Goal: Find specific page/section: Find specific page/section

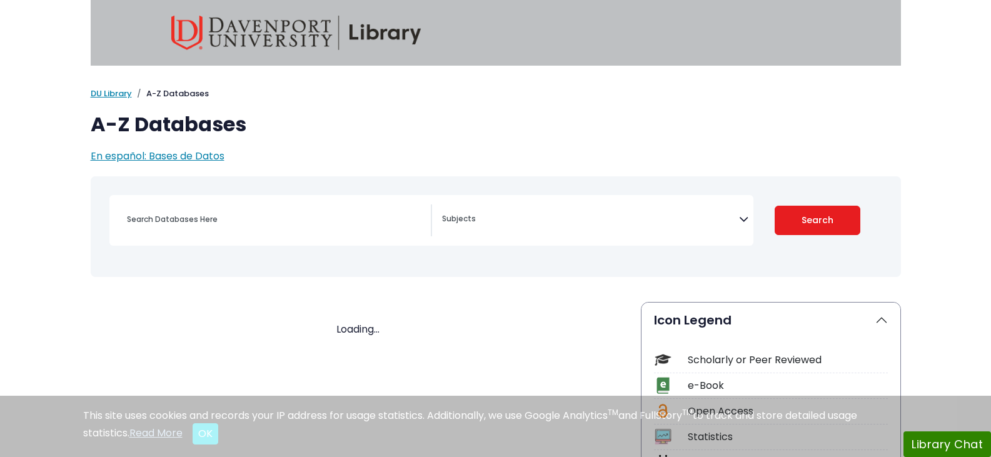
select select "Database Subject Filter"
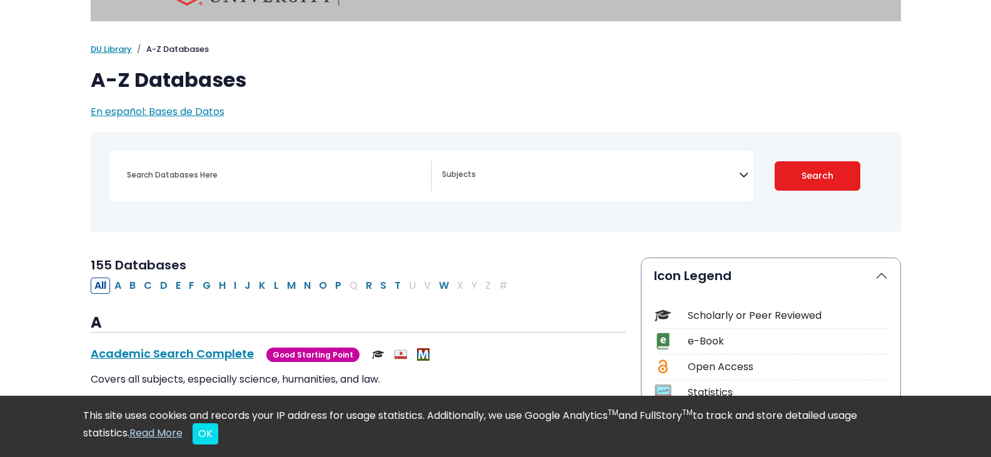
scroll to position [48, 0]
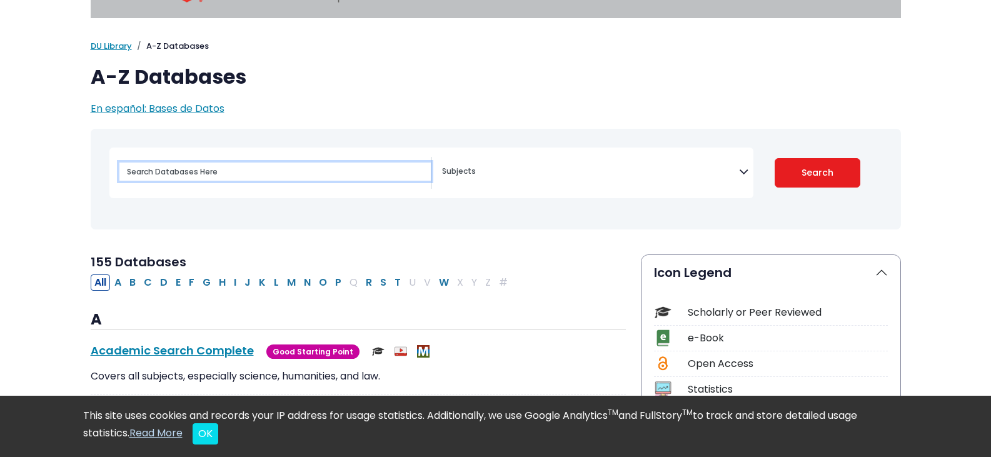
click at [245, 175] on input "Search database by title or keyword" at bounding box center [275, 172] width 312 height 18
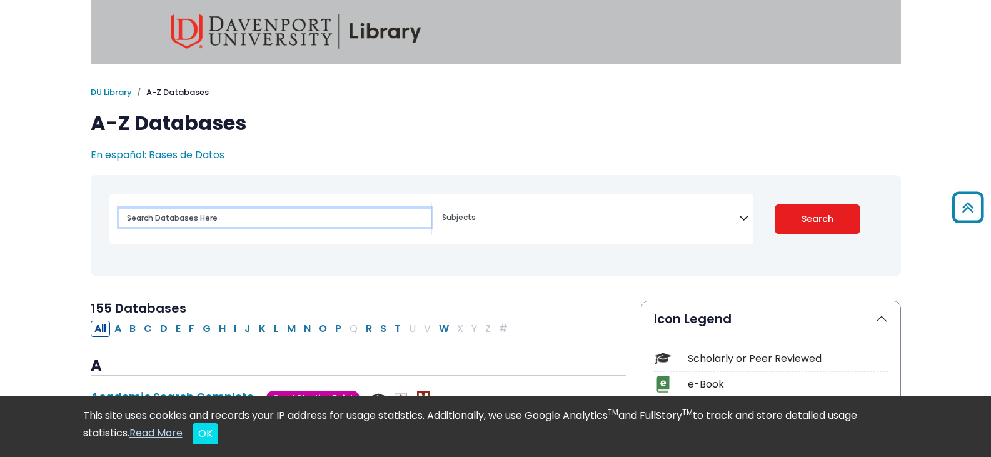
scroll to position [0, 0]
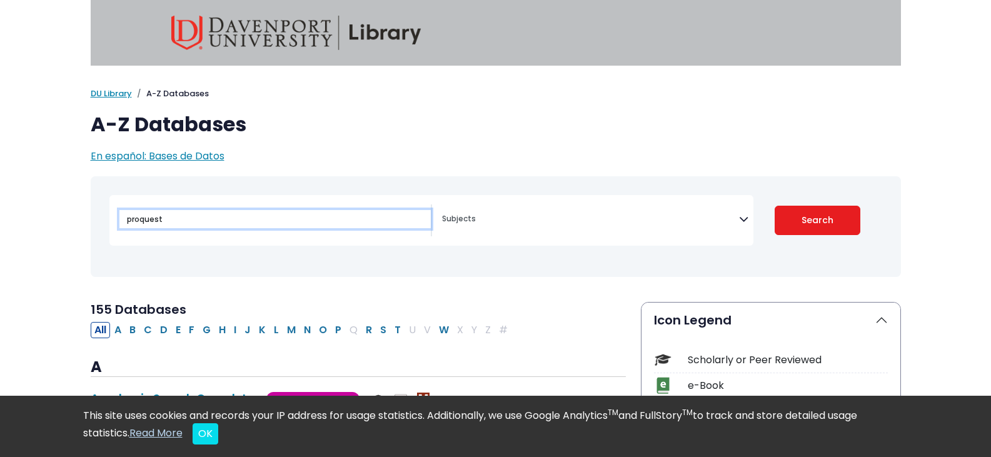
type input "proquest"
click at [775, 206] on button "Search" at bounding box center [818, 220] width 86 height 29
select select "Database Subject Filter"
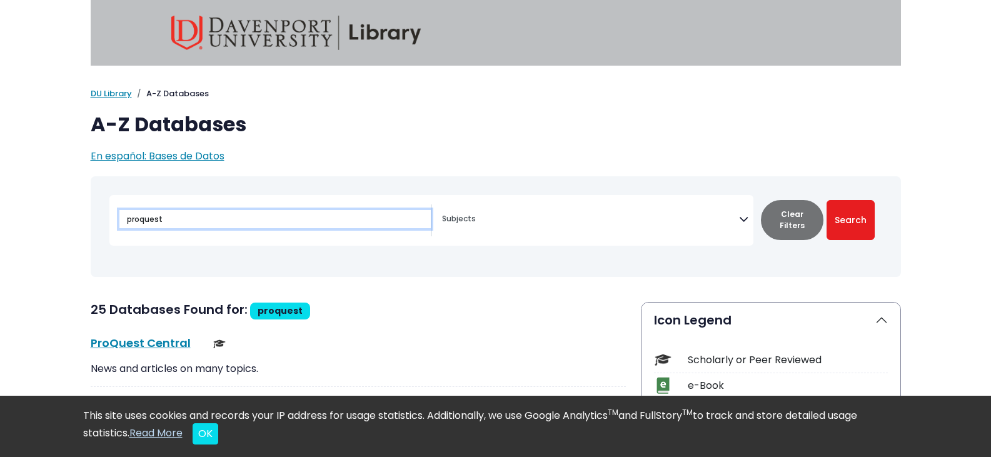
click at [304, 216] on input "proquest" at bounding box center [275, 219] width 312 height 18
click at [469, 224] on textarea "Search" at bounding box center [590, 220] width 297 height 10
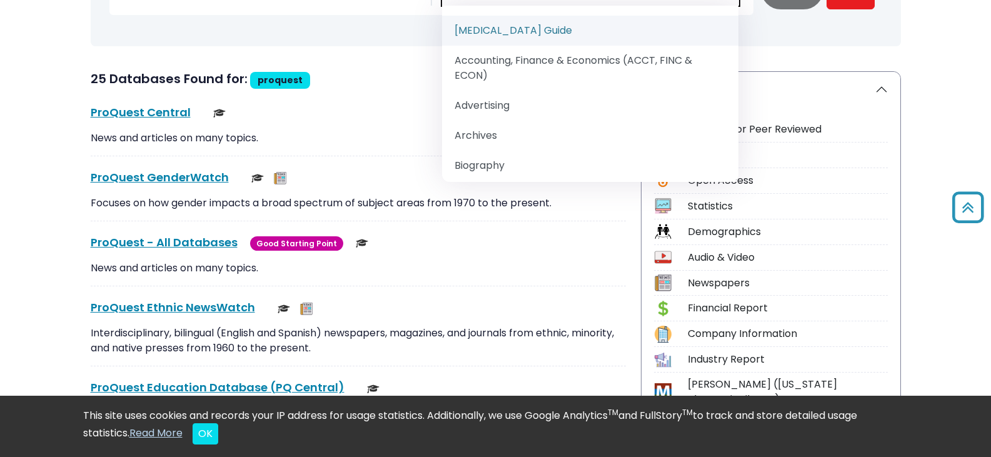
scroll to position [231, 0]
click at [160, 244] on link "ProQuest - All Databases This link opens in a new window" at bounding box center [164, 242] width 147 height 16
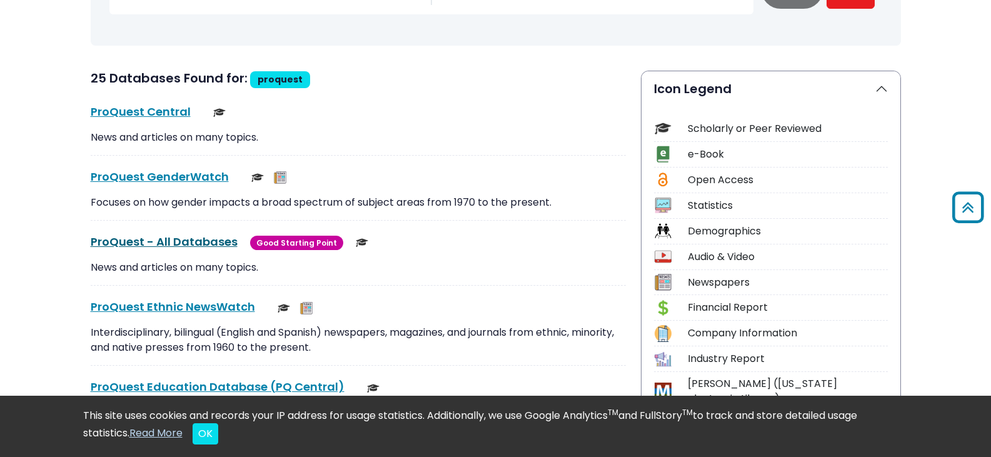
scroll to position [0, 0]
